Goal: Information Seeking & Learning: Learn about a topic

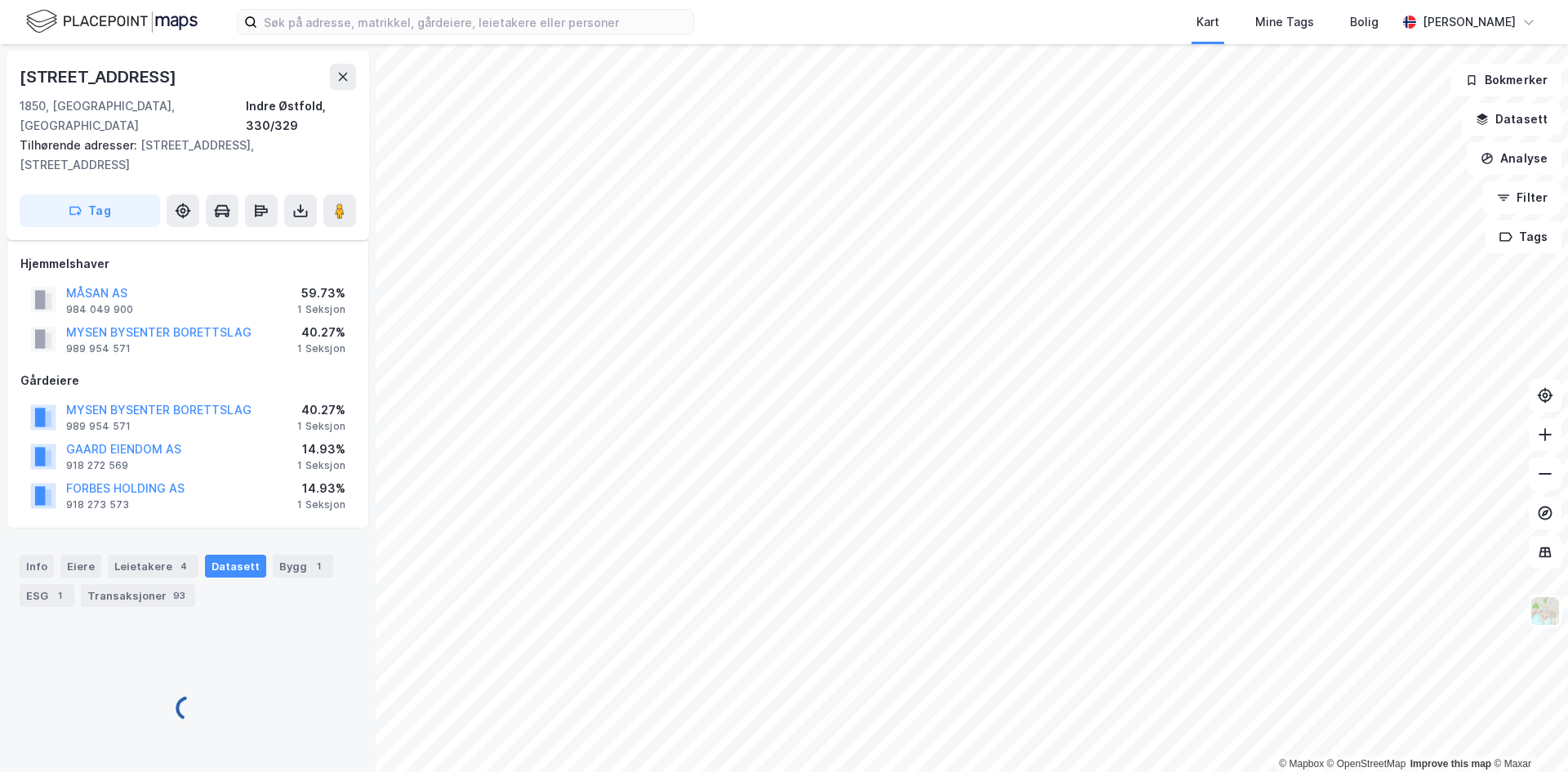
scroll to position [18, 0]
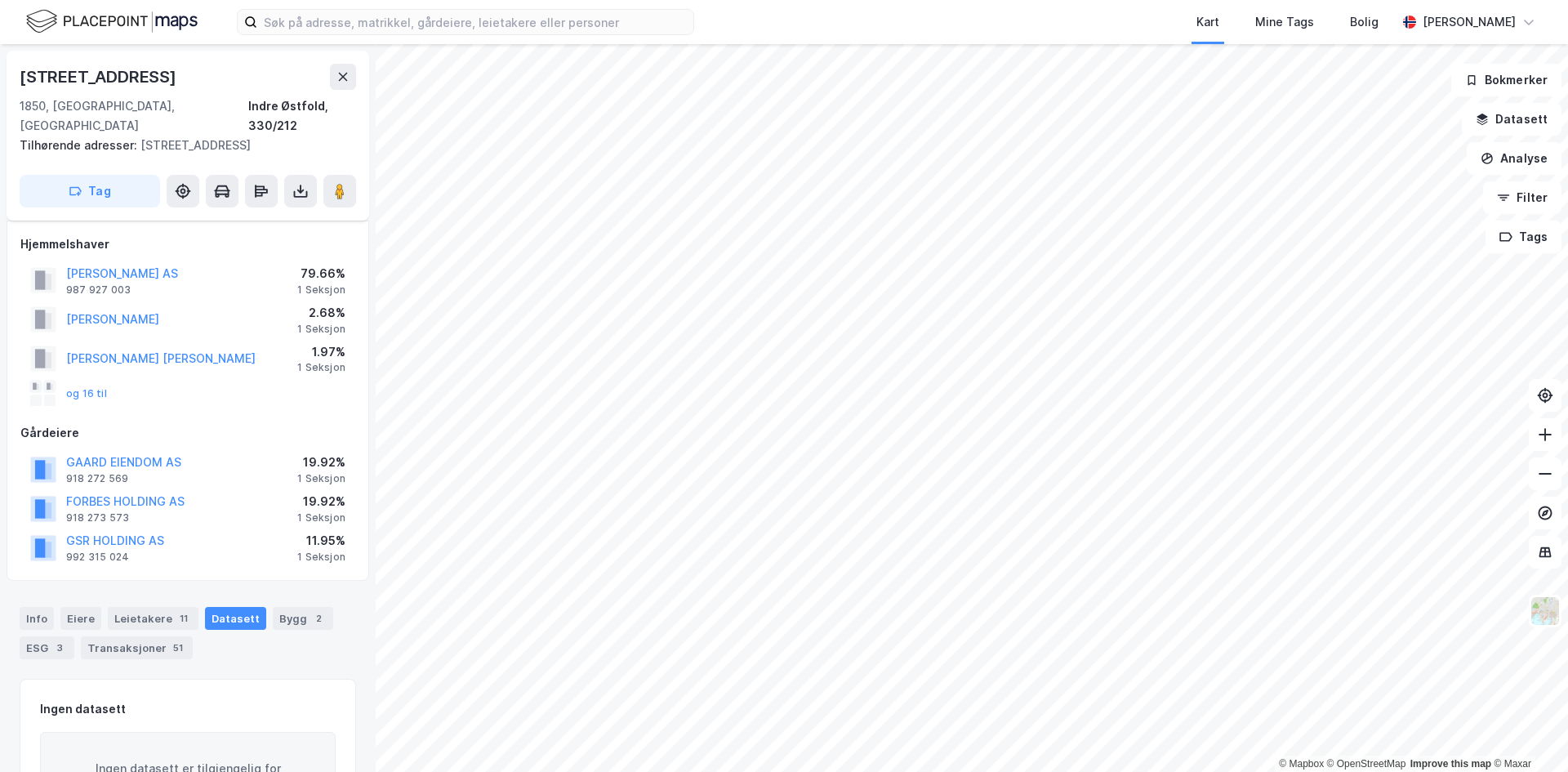
scroll to position [18, 0]
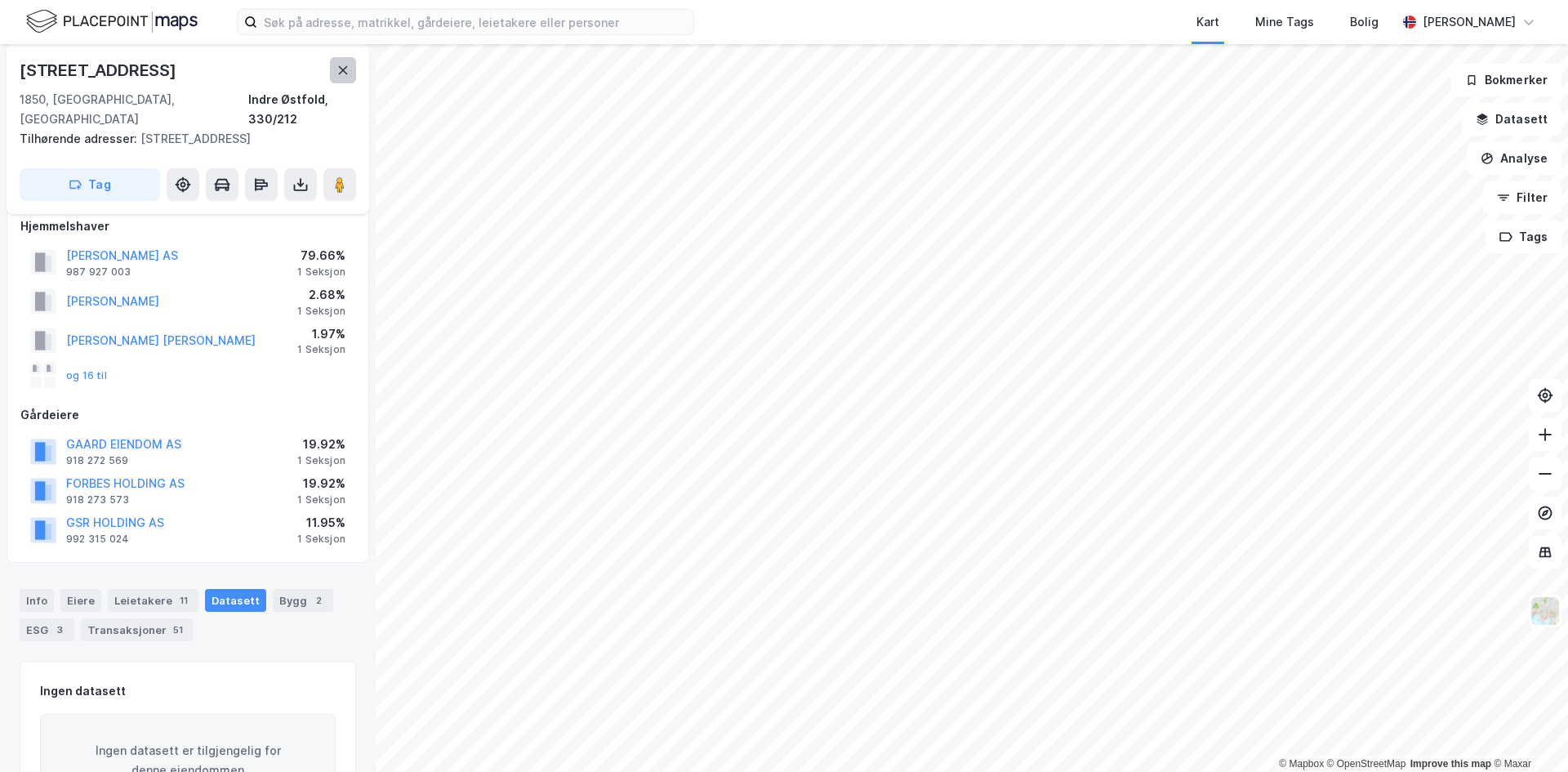
click at [347, 71] on icon at bounding box center [344, 70] width 13 height 13
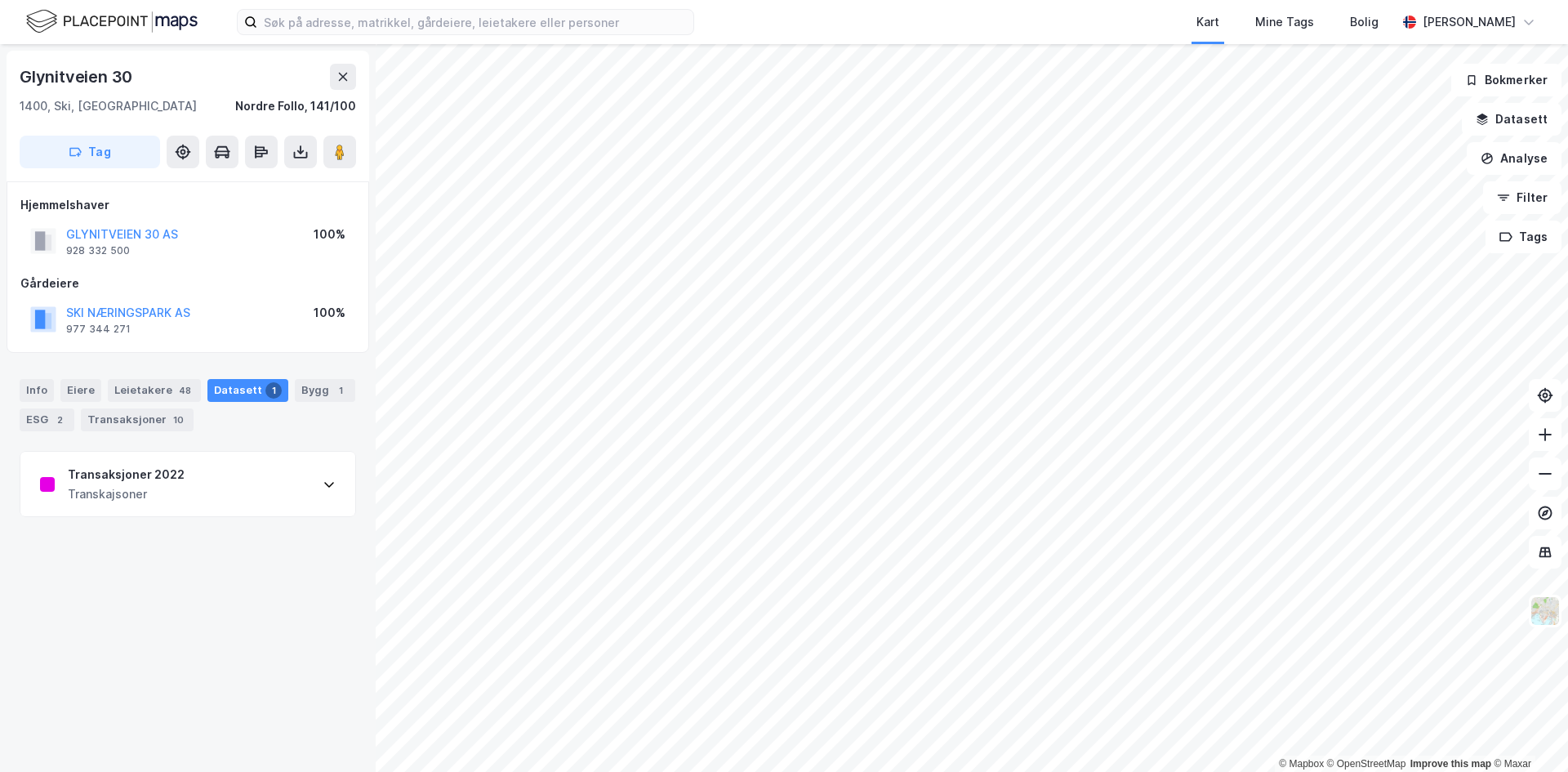
click at [146, 473] on div "Transaksjoner 2022" at bounding box center [125, 475] width 116 height 19
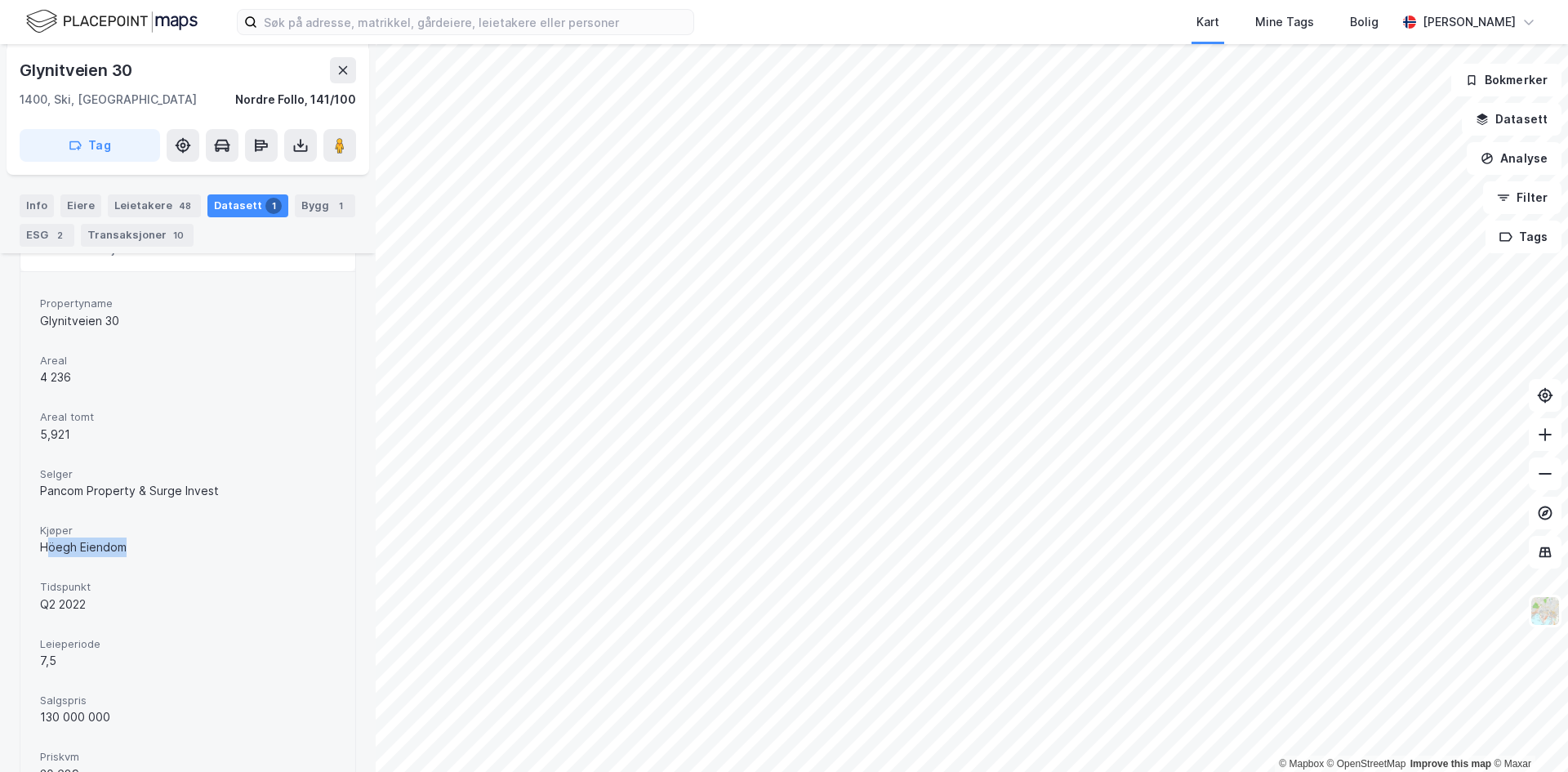
drag, startPoint x: 64, startPoint y: 548, endPoint x: 187, endPoint y: 556, distance: 123.3
click at [186, 556] on div "Höegh Eiendom" at bounding box center [188, 547] width 296 height 19
click at [187, 556] on div "Höegh Eiendom" at bounding box center [188, 547] width 296 height 19
drag, startPoint x: 57, startPoint y: 480, endPoint x: 216, endPoint y: 487, distance: 159.2
click at [216, 487] on div "Propertyname Glynitveien 30 Areal 4 236 Areal tomt 5,921 Selger Pancom Property…" at bounding box center [188, 565] width 335 height 588
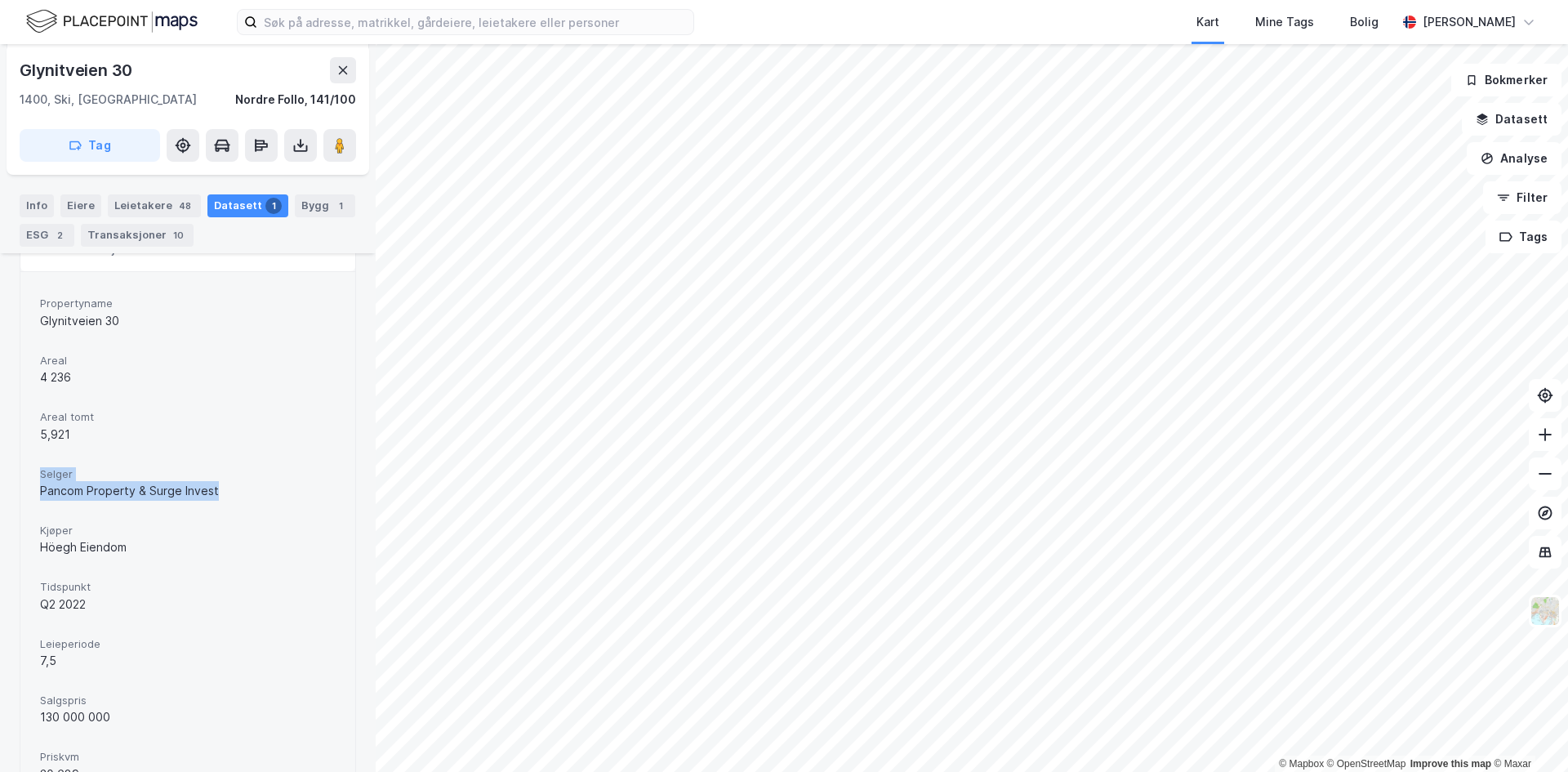
click at [216, 487] on div "Pancom Property & Surge Invest" at bounding box center [188, 491] width 296 height 19
click at [351, 67] on button at bounding box center [343, 69] width 26 height 26
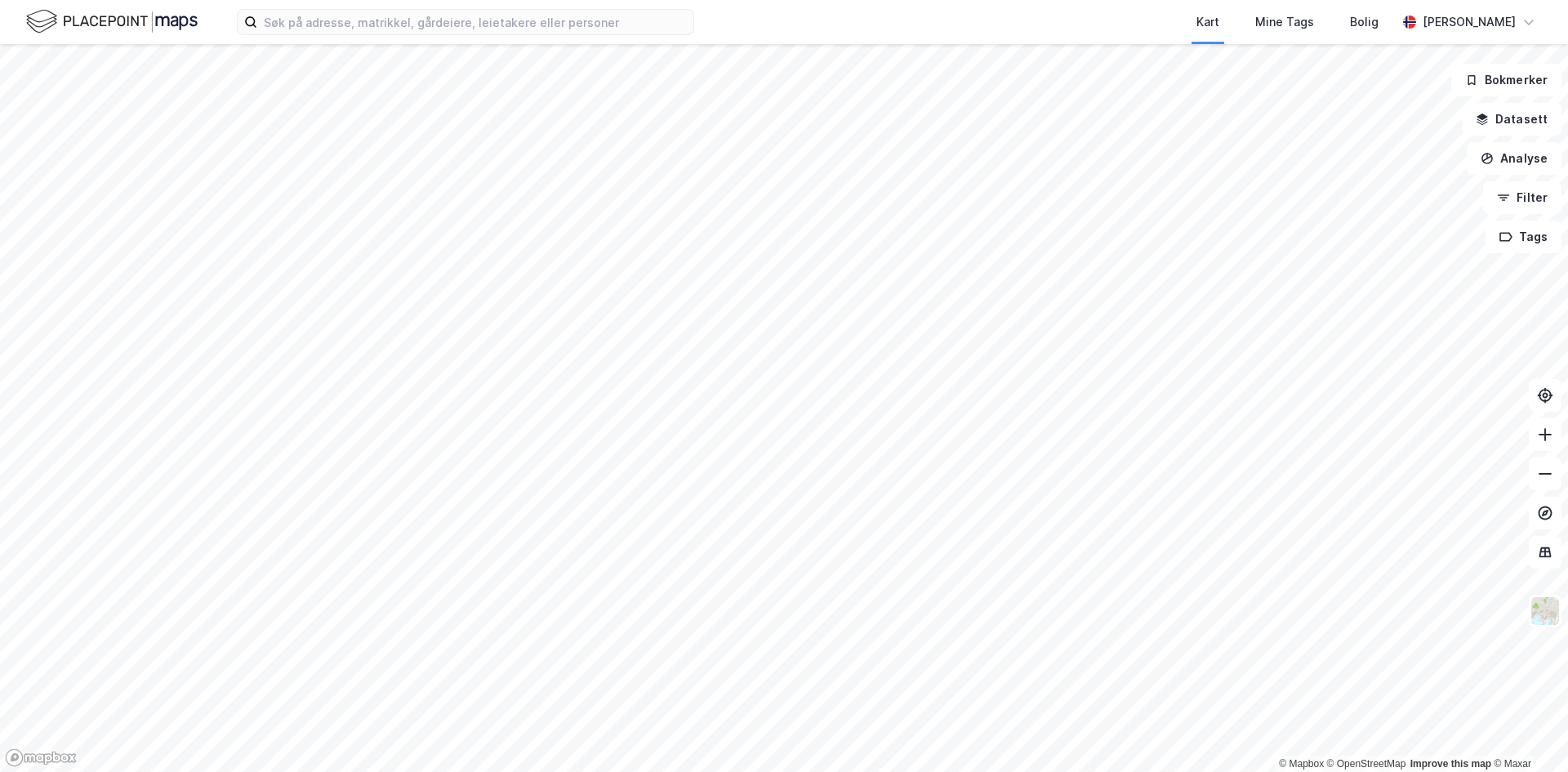
click at [539, 771] on html "Kart Mine Tags Bolig [PERSON_NAME] © Mapbox © OpenStreetMap Improve this map © …" at bounding box center [784, 386] width 1568 height 772
click at [788, 0] on html "Kart Mine Tags Bolig [PERSON_NAME] © Mapbox © OpenStreetMap Improve this map © …" at bounding box center [784, 386] width 1568 height 772
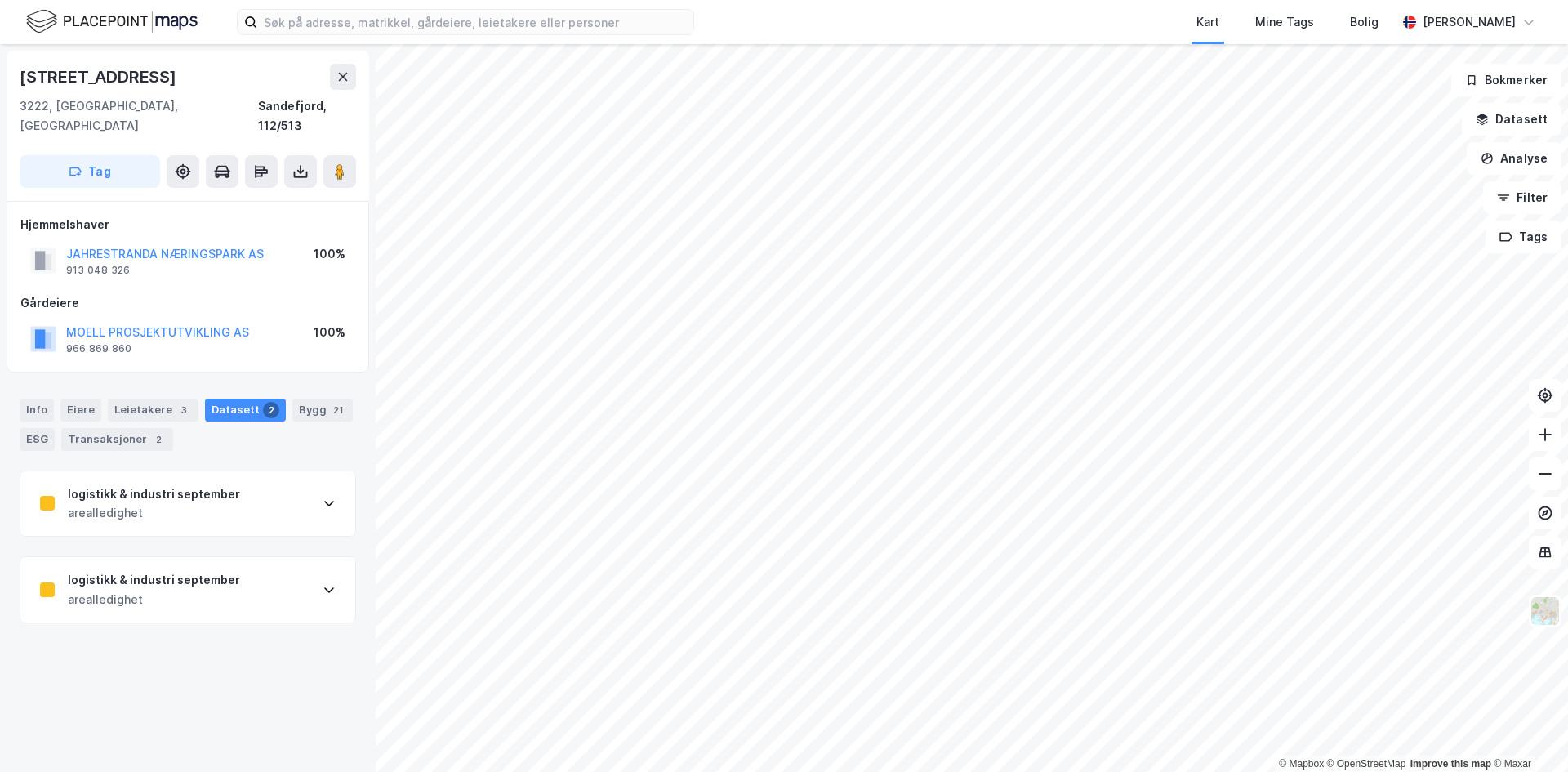
drag, startPoint x: 180, startPoint y: 480, endPoint x: 184, endPoint y: 491, distance: 11.7
click at [180, 484] on div "logistikk & industri september" at bounding box center [153, 494] width 172 height 19
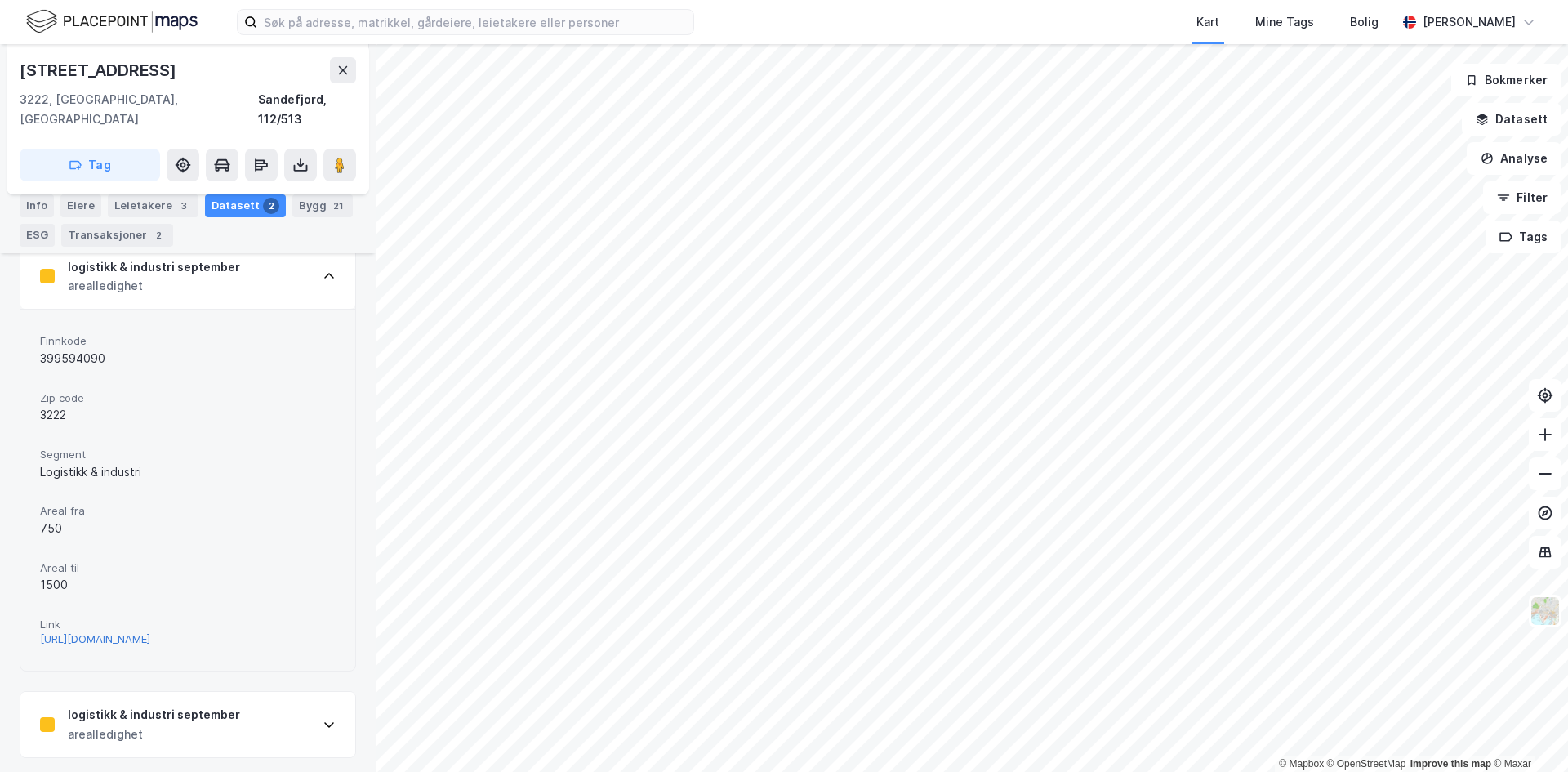
click at [99, 632] on div "[URL][DOMAIN_NAME]" at bounding box center [95, 639] width 111 height 13
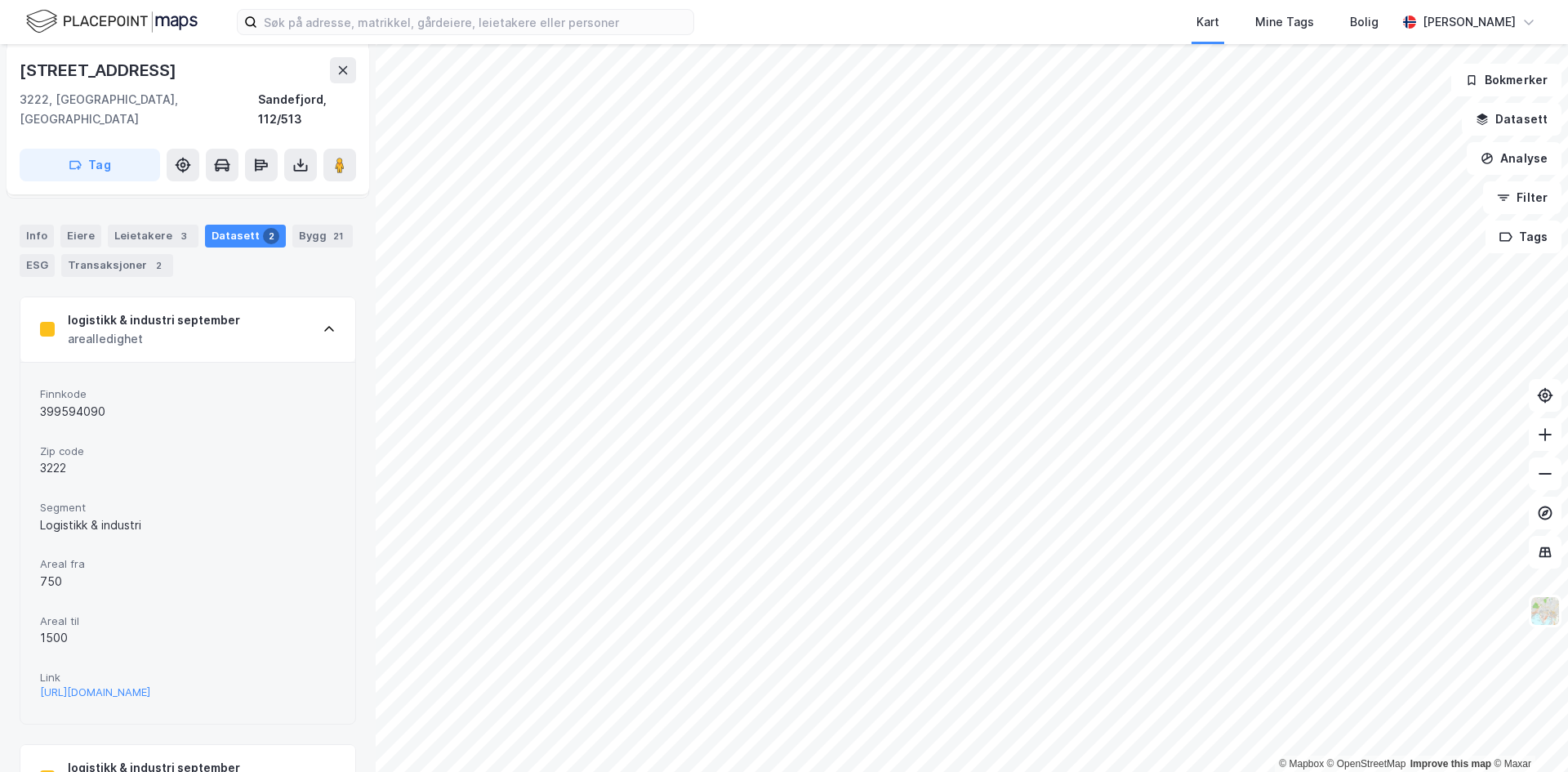
scroll to position [145, 0]
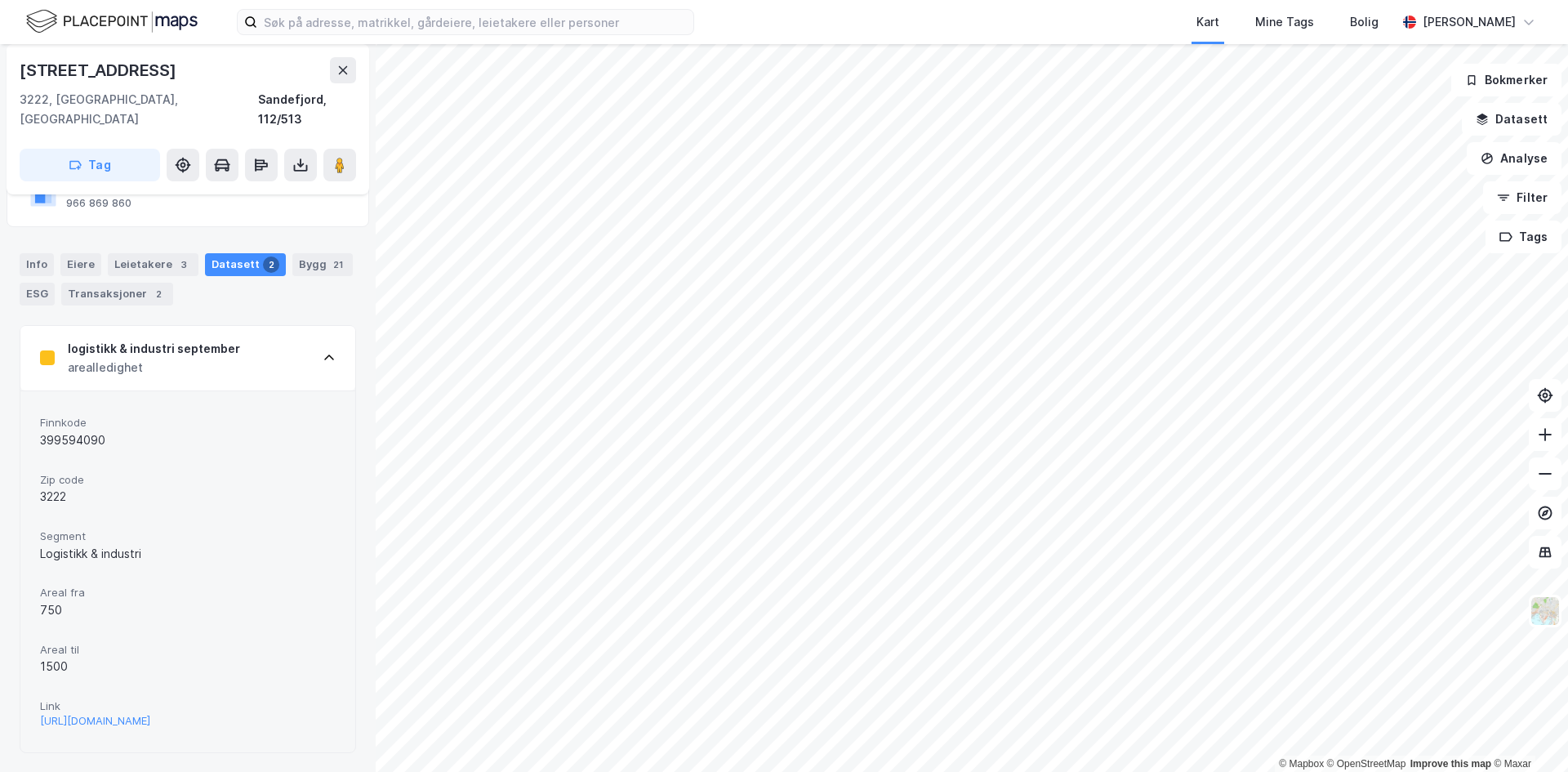
click at [157, 358] on div "arealledighet" at bounding box center [153, 368] width 172 height 19
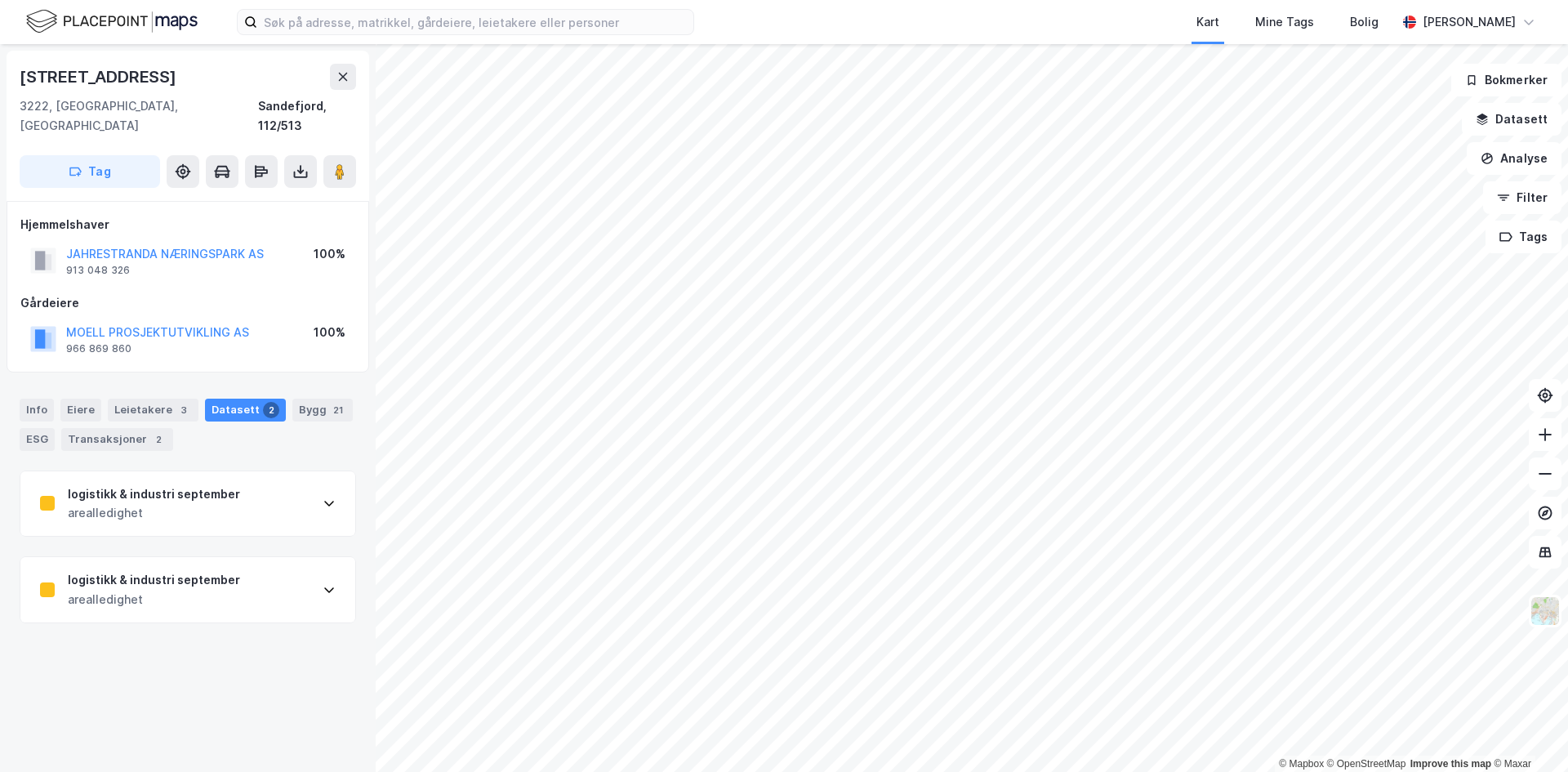
scroll to position [0, 0]
click at [167, 590] on div "arealledighet" at bounding box center [153, 600] width 172 height 19
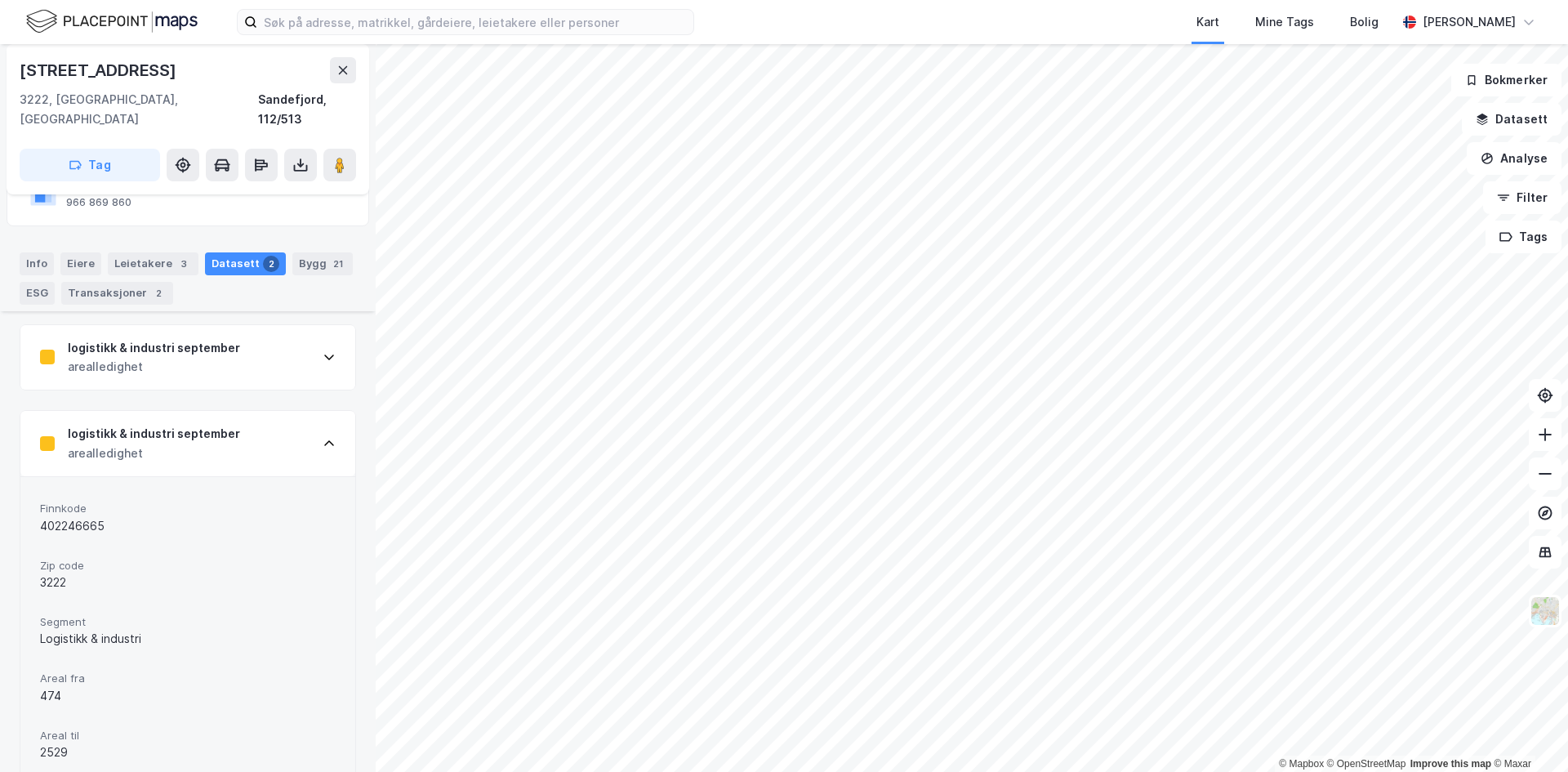
scroll to position [227, 0]
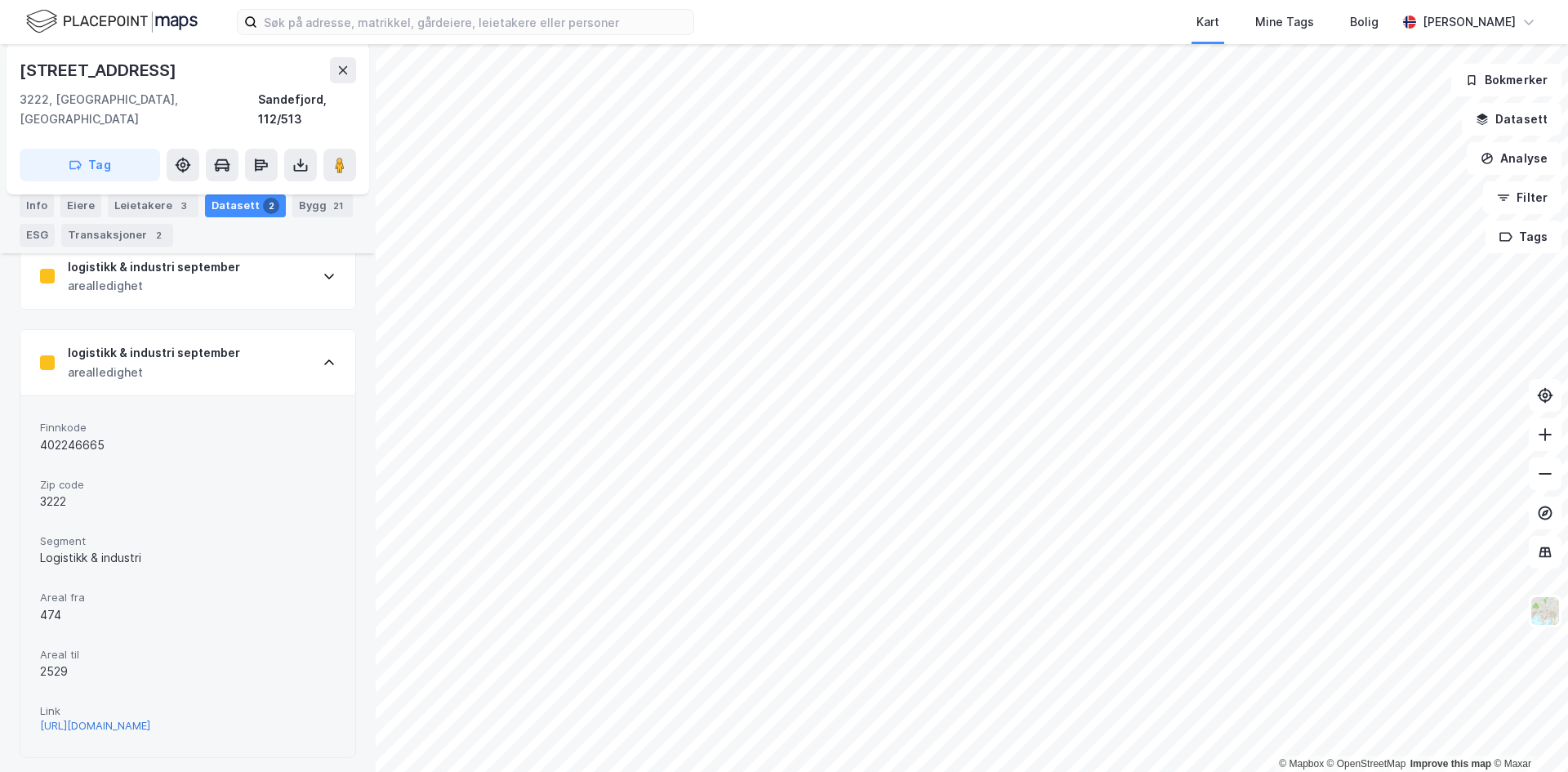
click at [124, 719] on div "[URL][DOMAIN_NAME]" at bounding box center [95, 726] width 111 height 13
click at [347, 71] on icon at bounding box center [344, 70] width 13 height 13
